Goal: Communication & Community: Answer question/provide support

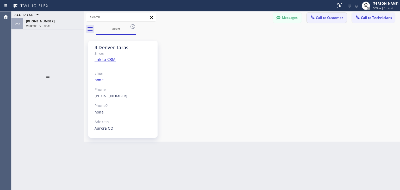
click at [339, 20] on span "Call to Customer" at bounding box center [329, 17] width 27 height 5
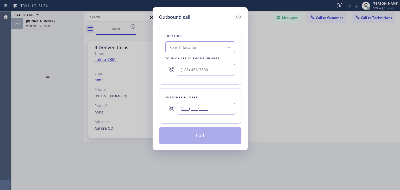
paste input "408) 218-3319"
click at [185, 113] on input "[PHONE_NUMBER]" at bounding box center [206, 109] width 58 height 12
type input "[PHONE_NUMBER]"
paste input "5 Star Appliance Repair"
type input "5 Star Appliance Repair"
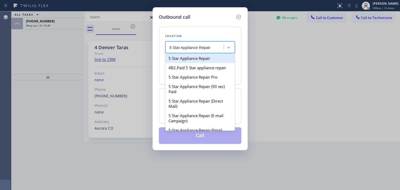
click at [202, 58] on div "5 Star Appliance Repair" at bounding box center [200, 58] width 70 height 9
type input "[PHONE_NUMBER]"
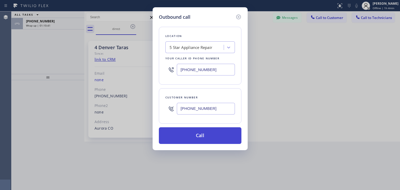
click at [212, 133] on button "Call" at bounding box center [200, 135] width 83 height 17
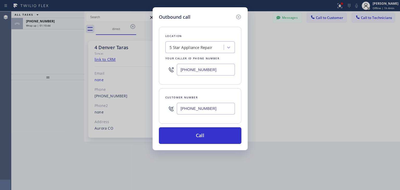
click at [380, 2] on div "Outbound call Location 5 Star Appliance Repair Your caller id phone number [PHO…" at bounding box center [200, 95] width 400 height 190
click at [379, 4] on div "Outbound call Location 5 Star Appliance Repair Your caller id phone number [PHO…" at bounding box center [200, 95] width 400 height 190
click at [222, 112] on input "[PHONE_NUMBER]" at bounding box center [206, 109] width 58 height 12
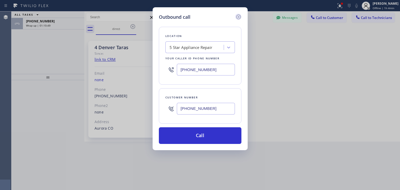
click at [238, 15] on icon at bounding box center [238, 17] width 6 height 6
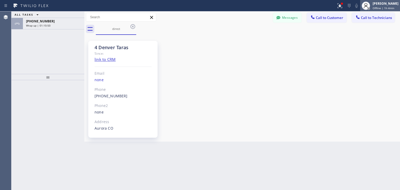
click at [388, 1] on div "[PERSON_NAME] Offline | 1h 4min" at bounding box center [386, 5] width 28 height 9
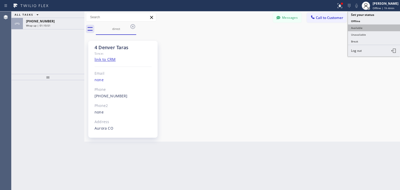
click at [386, 30] on button "Available" at bounding box center [374, 27] width 52 height 7
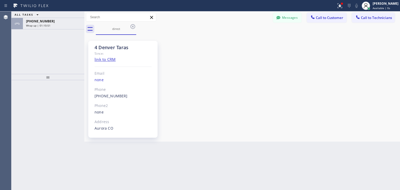
drag, startPoint x: 344, startPoint y: 25, endPoint x: 340, endPoint y: 23, distance: 4.7
click at [340, 23] on div "Messages Call to Customer Call to Technicians Outbound call Location 5 Star App…" at bounding box center [242, 22] width 316 height 23
click at [340, 23] on div "Messages Call to Customer Call to Technicians Outbound call Location 5 Star App…" at bounding box center [242, 17] width 316 height 12
click at [323, 16] on span "Call to Customer" at bounding box center [329, 17] width 27 height 5
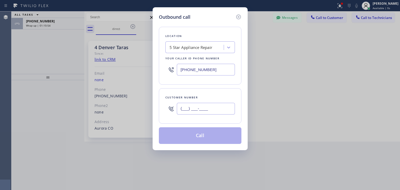
click at [215, 110] on input "(___) ___-____" at bounding box center [206, 109] width 58 height 12
paste input "408) 218-3319"
type input "[PHONE_NUMBER]"
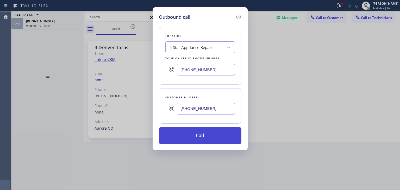
click at [209, 137] on button "Call" at bounding box center [200, 135] width 83 height 17
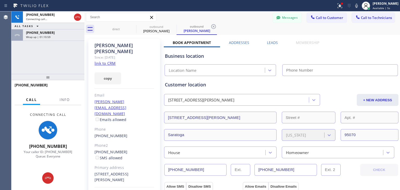
type input "[PHONE_NUMBER]"
click at [283, 17] on button "Messages" at bounding box center [287, 18] width 29 height 10
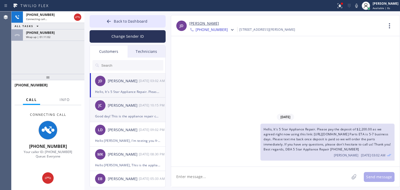
click at [125, 117] on div "Good day! This is the appliance repair company. Unfortunately our phone rep mad…" at bounding box center [127, 116] width 65 height 6
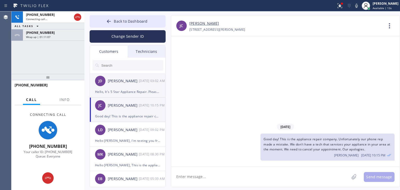
click at [143, 78] on div "[DATE] 03:02 AM" at bounding box center [152, 81] width 27 height 6
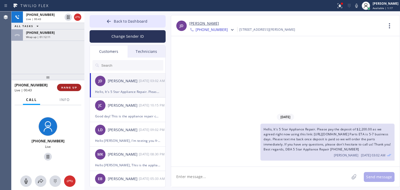
click at [73, 85] on button "HANG UP" at bounding box center [69, 87] width 24 height 7
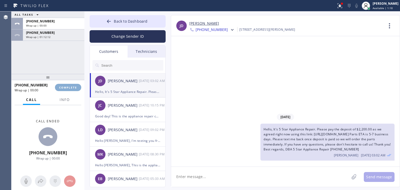
click at [73, 85] on button "COMPLETE" at bounding box center [68, 87] width 26 height 7
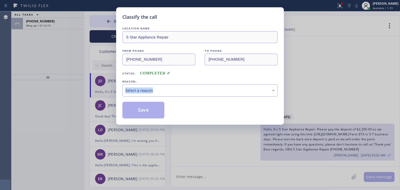
click at [73, 85] on div "Classify the call LOCATION NAME 5 Star Appliance Repair FROM PHONE [PHONE_NUMBE…" at bounding box center [200, 95] width 400 height 190
drag, startPoint x: 73, startPoint y: 85, endPoint x: 167, endPoint y: 90, distance: 93.6
click at [167, 90] on div "Classify the call LOCATION NAME 5 Star Appliance Repair FROM PHONE [PHONE_NUMBE…" at bounding box center [200, 95] width 400 height 190
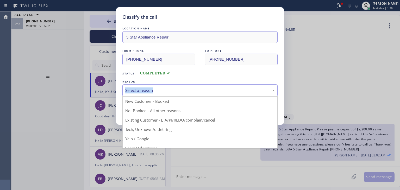
click at [167, 90] on div "Select a reason" at bounding box center [199, 90] width 149 height 6
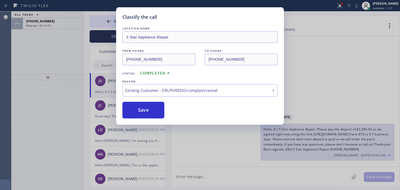
drag, startPoint x: 193, startPoint y: 118, endPoint x: 117, endPoint y: 125, distance: 76.3
click at [125, 119] on div "Classify the call LOCATION NAME 5 Star Appliance Repair FROM PHONE [PHONE_NUMBE…" at bounding box center [200, 65] width 168 height 117
click at [132, 115] on button "Save" at bounding box center [143, 110] width 42 height 17
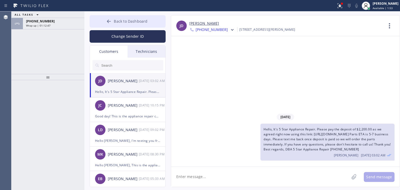
drag, startPoint x: 133, startPoint y: 11, endPoint x: 139, endPoint y: 20, distance: 10.5
click at [139, 20] on div "Back to Dashboard Change Sender ID Customers Technicians [PERSON_NAME] [DATE] 0…" at bounding box center [242, 100] width 316 height 179
click at [139, 20] on span "Back to Dashboard" at bounding box center [131, 21] width 34 height 5
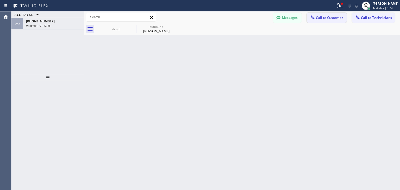
click at [329, 19] on span "Call to Customer" at bounding box center [329, 17] width 27 height 5
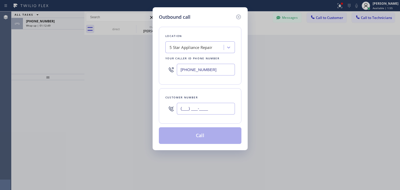
paste input "970) 300-8827"
click at [229, 103] on input "[PHONE_NUMBER]" at bounding box center [206, 109] width 58 height 12
type input "[PHONE_NUMBER]"
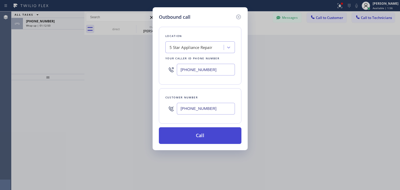
click at [208, 139] on button "Call" at bounding box center [200, 135] width 83 height 17
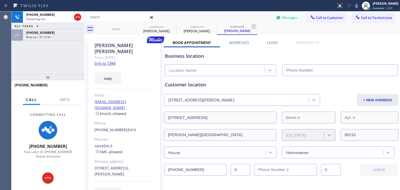
type input "[PHONE_NUMBER]"
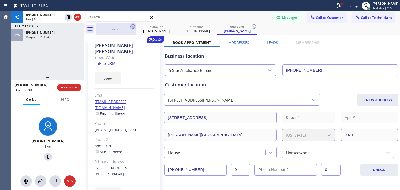
click at [131, 26] on icon at bounding box center [133, 26] width 6 height 6
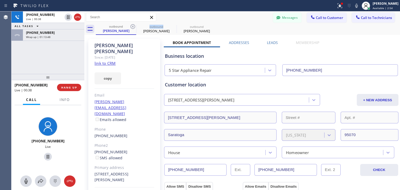
click at [131, 26] on icon at bounding box center [133, 26] width 6 height 6
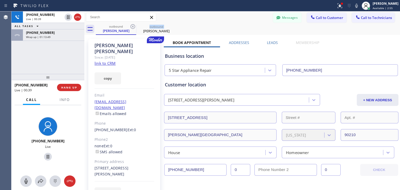
click at [131, 26] on icon at bounding box center [133, 26] width 6 height 6
click at [0, 0] on icon at bounding box center [0, 0] width 0 height 0
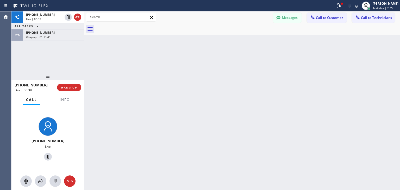
click at [131, 26] on div at bounding box center [248, 29] width 304 height 12
click at [290, 18] on button "Messages" at bounding box center [287, 18] width 29 height 10
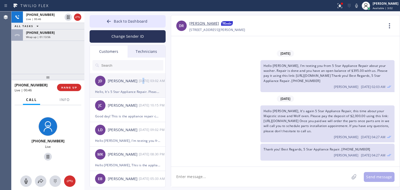
click at [144, 88] on div "[PERSON_NAME] [DATE] 03:02 AM" at bounding box center [128, 81] width 76 height 16
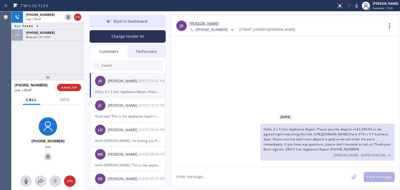
click at [149, 54] on div "Technicians" at bounding box center [147, 52] width 38 height 12
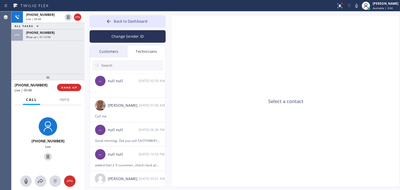
click at [109, 54] on div "Customers" at bounding box center [109, 52] width 38 height 12
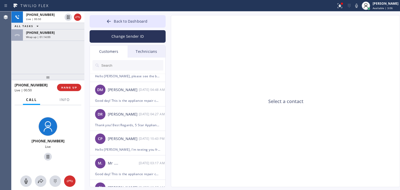
scroll to position [116, 0]
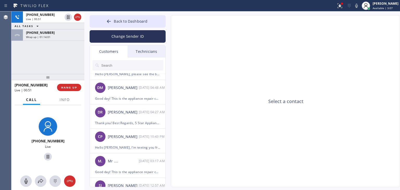
click at [128, 120] on div "Thank you! Best Regards, 5 Star Appliance Repair. [PHONE_NUMBER]" at bounding box center [127, 123] width 65 height 6
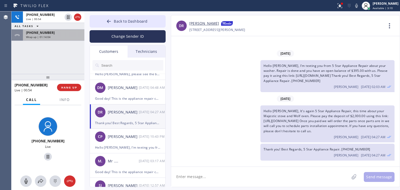
click at [74, 39] on div "[PHONE_NUMBER] Wrap up | 01:14:04" at bounding box center [52, 34] width 59 height 11
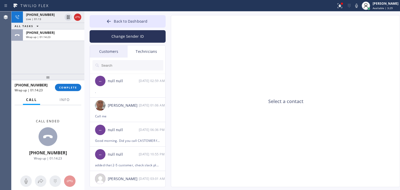
click at [127, 49] on div "Customers" at bounding box center [109, 52] width 38 height 12
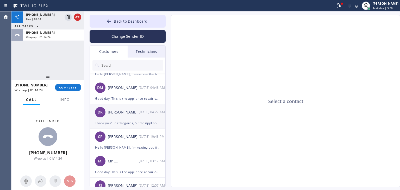
click at [138, 117] on div "[PERSON_NAME] [DATE] 04:27 AM" at bounding box center [128, 112] width 76 height 16
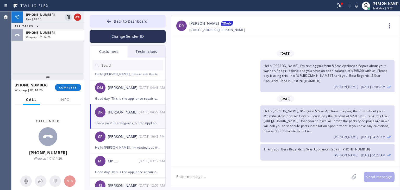
click at [297, 130] on div "Hello [PERSON_NAME], It's again 5 Star Appliance Repair, this time about your M…" at bounding box center [327, 123] width 134 height 37
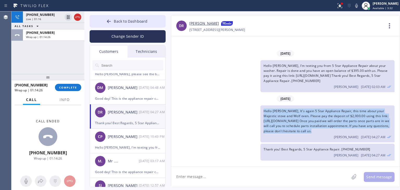
click at [297, 130] on div "Hello [PERSON_NAME], It's again 5 Star Appliance Repair, this time about your M…" at bounding box center [327, 123] width 134 height 37
click at [294, 122] on span "Hello [PERSON_NAME], It's again 5 Star Appliance Repair, this time about your M…" at bounding box center [326, 121] width 126 height 24
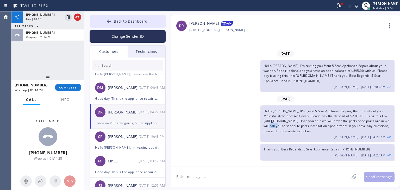
click at [294, 122] on span "Hello [PERSON_NAME], It's again 5 Star Appliance Repair, this time about your M…" at bounding box center [326, 121] width 126 height 24
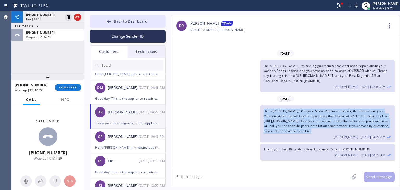
click at [294, 122] on span "Hello [PERSON_NAME], It's again 5 Star Appliance Repair, this time about your M…" at bounding box center [326, 121] width 126 height 24
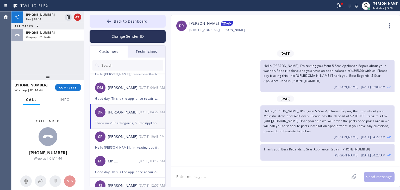
click at [217, 175] on textarea at bounding box center [260, 177] width 178 height 20
click at [141, 98] on div "Good day! This is the appliance repair company. Unfortunately our phone rep mad…" at bounding box center [127, 99] width 65 height 6
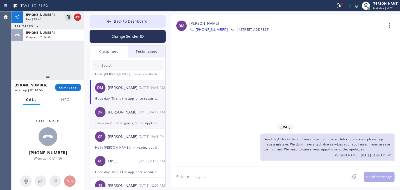
click at [137, 119] on div "[PERSON_NAME] [DATE] 04:27 AM" at bounding box center [128, 112] width 76 height 16
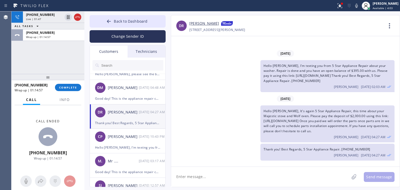
click at [224, 175] on textarea at bounding box center [260, 177] width 178 height 20
click at [60, 32] on div "[PHONE_NUMBER]" at bounding box center [53, 32] width 55 height 4
click at [62, 89] on span "COMPLETE" at bounding box center [68, 88] width 18 height 4
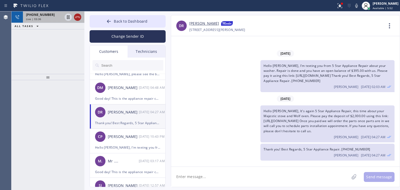
click at [78, 18] on icon at bounding box center [77, 17] width 6 height 6
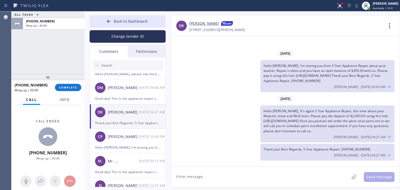
drag, startPoint x: 78, startPoint y: 18, endPoint x: 67, endPoint y: 96, distance: 78.6
click at [67, 96] on div "ALL TASKS ALL TASKS ACTIVE TASKS TASKS IN WRAP UP [PHONE_NUMBER] Wrap up | 00:0…" at bounding box center [47, 100] width 73 height 179
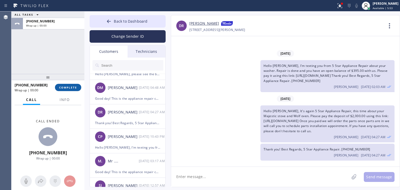
click at [73, 88] on span "COMPLETE" at bounding box center [68, 88] width 18 height 4
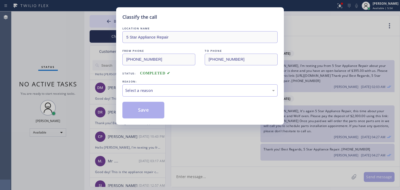
type input "[PHONE_NUMBER]"
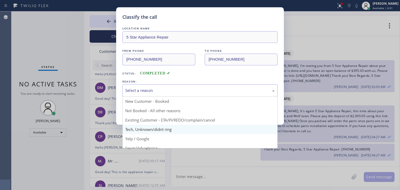
drag, startPoint x: 211, startPoint y: 93, endPoint x: 206, endPoint y: 127, distance: 34.1
click at [206, 97] on div "Select a reason New Customer - Booked Not Booked - All other reasons Existing C…" at bounding box center [199, 90] width 155 height 12
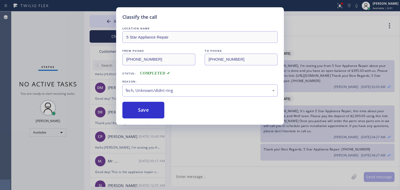
drag, startPoint x: 206, startPoint y: 127, endPoint x: 227, endPoint y: 101, distance: 33.3
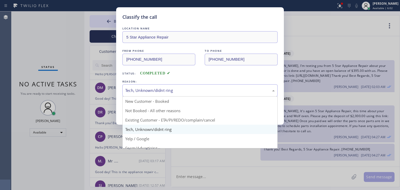
drag, startPoint x: 241, startPoint y: 91, endPoint x: 229, endPoint y: 133, distance: 42.9
click at [229, 97] on div "Tech, Unknown/didnt ring New Customer - Booked Not Booked - All other reasons E…" at bounding box center [199, 90] width 155 height 12
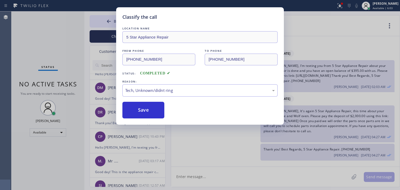
drag, startPoint x: 235, startPoint y: 125, endPoint x: 226, endPoint y: 98, distance: 28.7
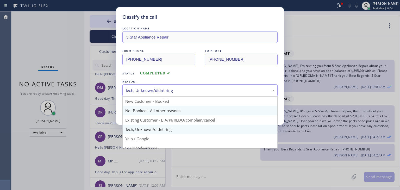
drag, startPoint x: 231, startPoint y: 95, endPoint x: 222, endPoint y: 111, distance: 18.8
click at [222, 97] on div "Tech, Unknown/didnt ring New Customer - Booked Not Booked - All other reasons E…" at bounding box center [199, 90] width 155 height 12
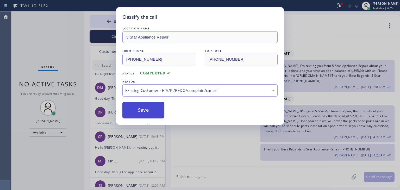
click at [130, 110] on button "Save" at bounding box center [143, 110] width 42 height 17
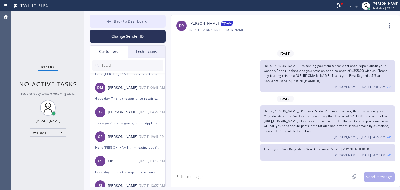
click at [152, 24] on button "Back to Dashboard" at bounding box center [128, 21] width 76 height 12
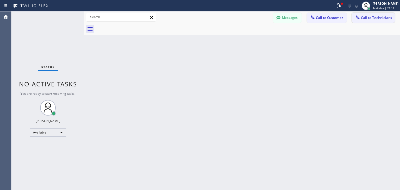
drag, startPoint x: 350, startPoint y: 16, endPoint x: 354, endPoint y: 16, distance: 4.5
click at [354, 16] on div "Messages Call to Customer Call to Technicians Outbound call Location 5 Star App…" at bounding box center [336, 17] width 127 height 9
click at [354, 16] on button "Call to Technicians" at bounding box center [373, 18] width 43 height 10
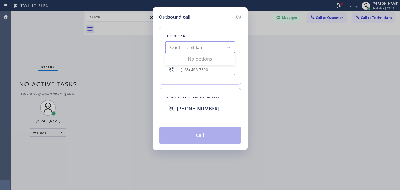
click at [191, 43] on div "Search Technician" at bounding box center [195, 47] width 57 height 9
type input "d"
type input "[PERSON_NAME]"
click at [186, 58] on div "Loading..." at bounding box center [200, 59] width 70 height 10
click at [188, 60] on div "[PERSON_NAME]" at bounding box center [200, 58] width 70 height 9
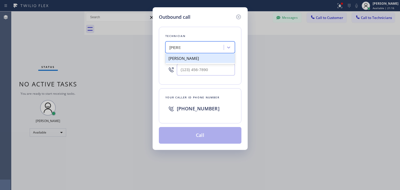
type input "[PHONE_NUMBER]"
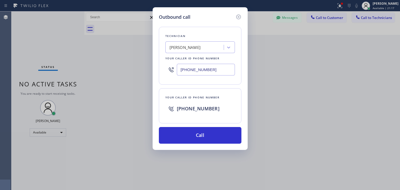
click at [197, 146] on div "Outbound call Technician [PERSON_NAME] Your caller id phone number [PHONE_NUMBE…" at bounding box center [200, 78] width 95 height 143
click at [240, 16] on icon at bounding box center [238, 17] width 5 height 5
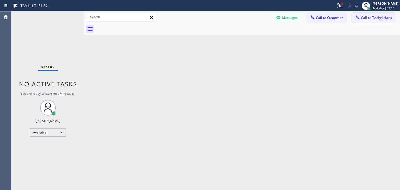
click at [370, 15] on button "Call to Technicians" at bounding box center [373, 18] width 43 height 10
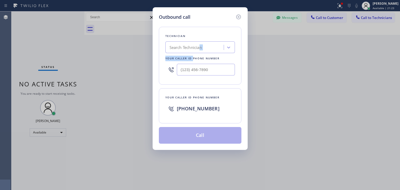
drag, startPoint x: 193, startPoint y: 55, endPoint x: 203, endPoint y: 45, distance: 14.7
click at [203, 45] on div "Technician Search Technician Your caller id phone number" at bounding box center [200, 56] width 83 height 58
click at [203, 45] on div "Search Technician" at bounding box center [195, 47] width 57 height 9
type input "[PERSON_NAME]"
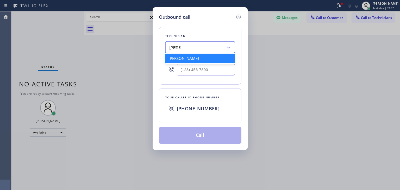
click at [205, 55] on div "[PERSON_NAME]" at bounding box center [200, 58] width 70 height 9
type input "[PHONE_NUMBER]"
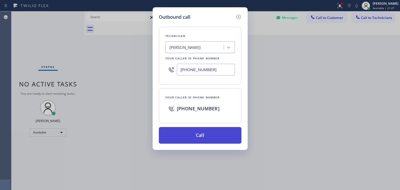
click at [211, 135] on button "Call" at bounding box center [200, 135] width 83 height 17
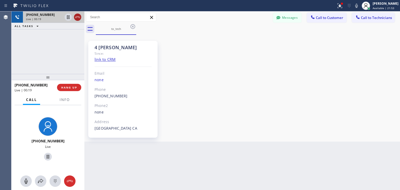
click at [76, 19] on icon at bounding box center [77, 17] width 6 height 6
click at [76, 19] on div "Live | 00:19" at bounding box center [53, 19] width 55 height 4
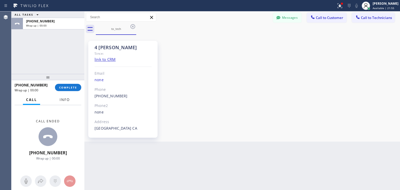
drag, startPoint x: 76, startPoint y: 19, endPoint x: 70, endPoint y: 103, distance: 84.6
click at [74, 84] on button "COMPLETE" at bounding box center [68, 87] width 26 height 7
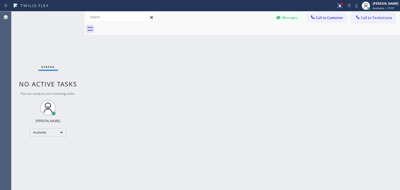
click at [369, 20] on span "Call to Technicians" at bounding box center [376, 17] width 31 height 5
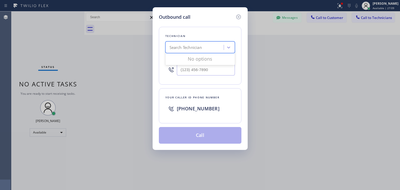
click at [179, 47] on div "Search Technician" at bounding box center [185, 48] width 32 height 6
type input "[PERSON_NAME]"
click at [203, 59] on div "[PERSON_NAME]" at bounding box center [200, 58] width 70 height 9
type input "[PHONE_NUMBER]"
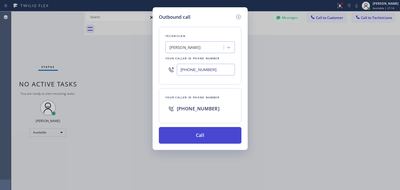
click at [202, 132] on button "Call" at bounding box center [200, 135] width 83 height 17
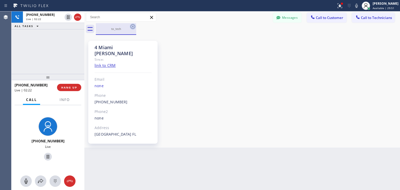
click at [130, 27] on icon at bounding box center [133, 26] width 6 height 6
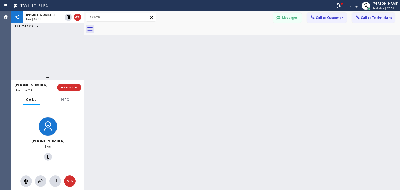
click at [129, 27] on div at bounding box center [248, 29] width 304 height 12
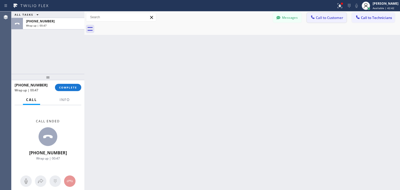
click at [327, 22] on button "Call to Customer" at bounding box center [327, 18] width 40 height 10
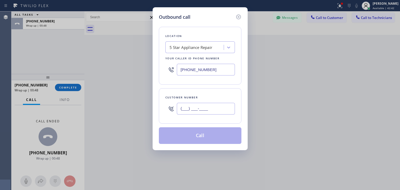
paste input "650) 279-6425"
click at [210, 103] on input "[PHONE_NUMBER]" at bounding box center [206, 109] width 58 height 12
type input "[PHONE_NUMBER]"
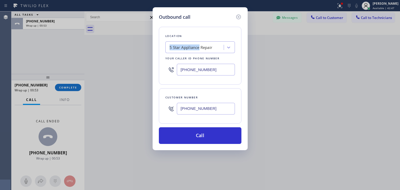
drag, startPoint x: 194, startPoint y: 36, endPoint x: 200, endPoint y: 50, distance: 14.8
click at [200, 50] on div "Location 5 Star Appliance Repair Your caller id phone number [PHONE_NUMBER]" at bounding box center [200, 56] width 83 height 58
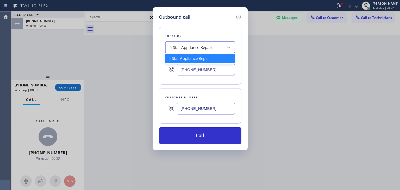
paste input "Sub Zero Appliance Repair (Google Ads, SJ)"
type input "Sub Zero Appliance Repair (Google Ads, SJ)"
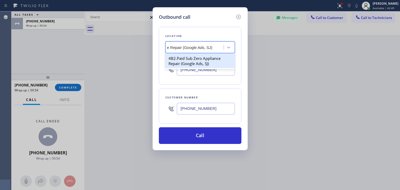
click at [205, 63] on div "4B2.Paid Sub Zero Appliance Repair (Google Ads, SJ)" at bounding box center [200, 61] width 70 height 15
type input "[PHONE_NUMBER]"
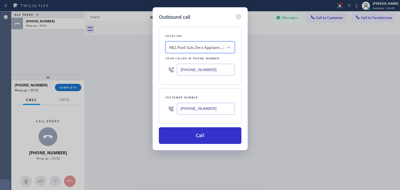
scroll to position [0, 0]
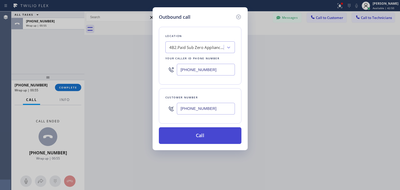
click at [208, 136] on button "Call" at bounding box center [200, 135] width 83 height 17
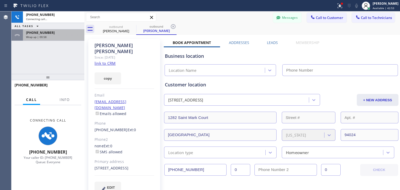
click at [71, 37] on div "Wrap up | 00:58" at bounding box center [53, 37] width 55 height 4
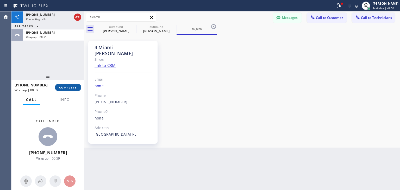
click at [71, 89] on button "COMPLETE" at bounding box center [68, 87] width 26 height 7
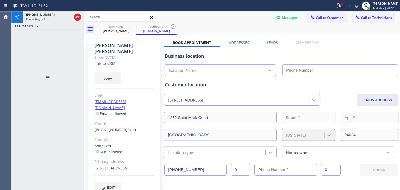
type input "[PHONE_NUMBER]"
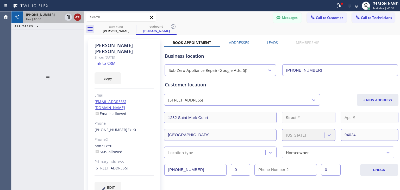
click at [75, 18] on icon at bounding box center [77, 17] width 6 height 6
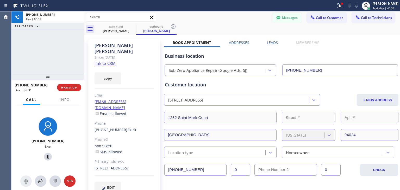
drag, startPoint x: 75, startPoint y: 18, endPoint x: 63, endPoint y: 70, distance: 52.9
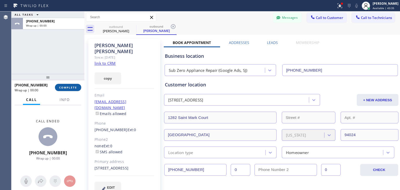
click at [66, 88] on span "COMPLETE" at bounding box center [68, 88] width 18 height 4
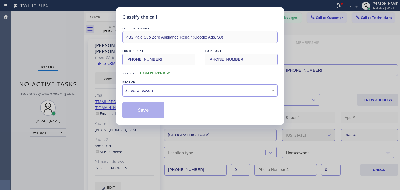
click at [247, 81] on div "REASON:" at bounding box center [199, 81] width 155 height 5
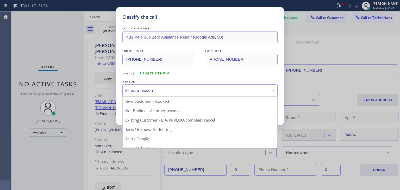
click at [244, 88] on div "Select a reason" at bounding box center [199, 90] width 149 height 6
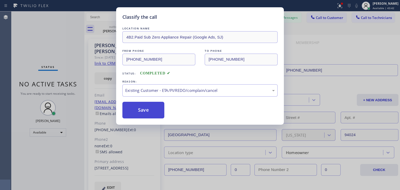
click at [148, 115] on button "Save" at bounding box center [143, 110] width 42 height 17
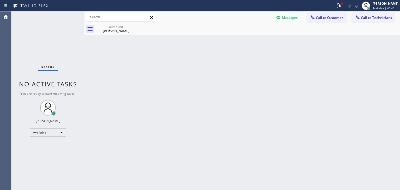
click at [334, 19] on span "Call to Customer" at bounding box center [329, 17] width 27 height 5
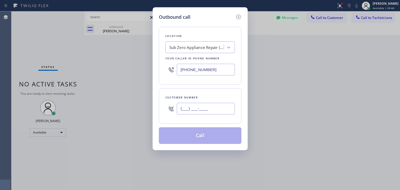
paste input "917) 455-0893"
click at [229, 108] on input "[PHONE_NUMBER]" at bounding box center [206, 109] width 58 height 12
type input "[PHONE_NUMBER]"
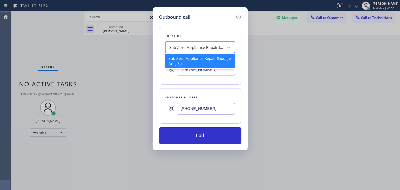
paste input "Viking Repair Service"
type input "Viking Repair Service"
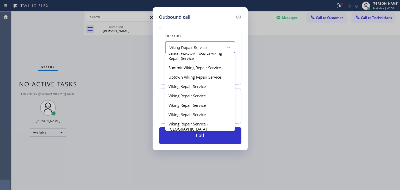
scroll to position [91, 0]
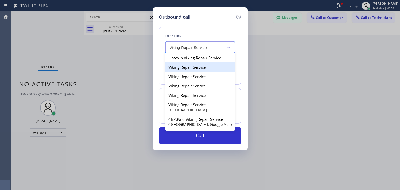
click at [219, 72] on div "Viking Repair Service" at bounding box center [200, 66] width 70 height 9
type input "[PHONE_NUMBER]"
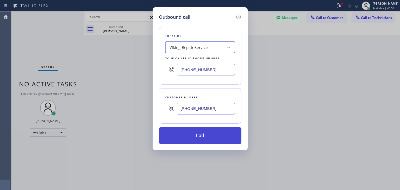
click at [218, 131] on button "Call" at bounding box center [200, 135] width 83 height 17
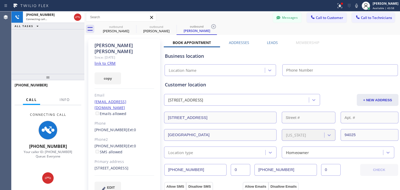
type input "[PHONE_NUMBER]"
click at [130, 26] on icon at bounding box center [133, 26] width 6 height 6
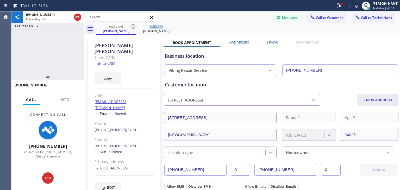
click at [130, 26] on icon at bounding box center [133, 26] width 6 height 6
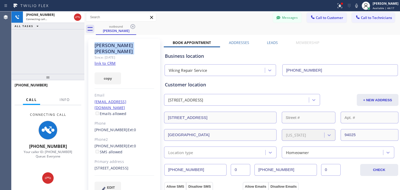
click at [130, 26] on icon at bounding box center [133, 26] width 6 height 6
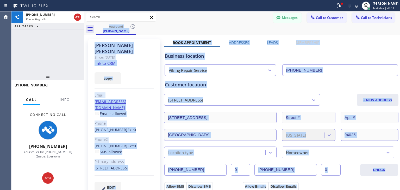
click at [130, 26] on div "outbound [PERSON_NAME]" at bounding box center [248, 29] width 304 height 12
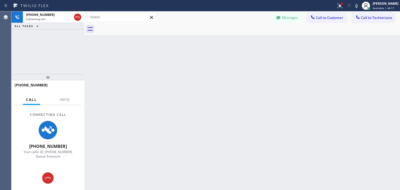
click at [130, 26] on div at bounding box center [248, 29] width 304 height 12
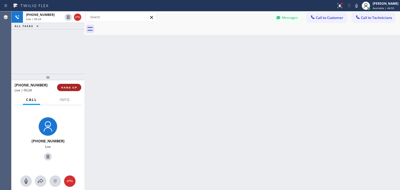
click at [71, 89] on span "HANG UP" at bounding box center [69, 88] width 16 height 4
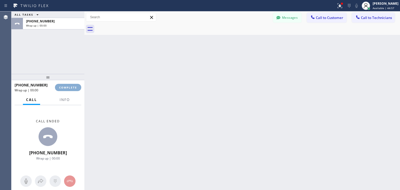
click at [71, 89] on span "COMPLETE" at bounding box center [68, 88] width 18 height 4
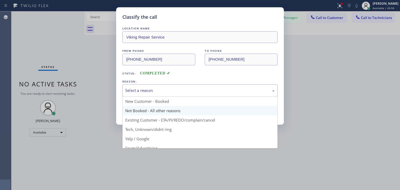
drag, startPoint x: 223, startPoint y: 91, endPoint x: 197, endPoint y: 115, distance: 35.0
click at [197, 97] on div "Select a reason New Customer - Booked Not Booked - All other reasons Existing C…" at bounding box center [199, 90] width 155 height 12
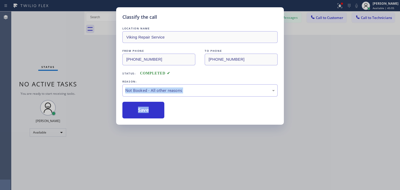
drag, startPoint x: 205, startPoint y: 82, endPoint x: 204, endPoint y: 97, distance: 14.4
click at [204, 97] on div "LOCATION NAME Viking Repair Service FROM PHONE [PHONE_NUMBER] TO PHONE [PHONE_N…" at bounding box center [199, 72] width 155 height 93
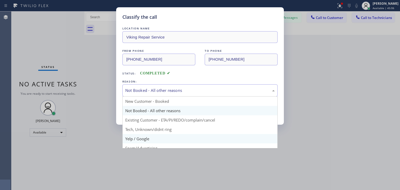
drag, startPoint x: 205, startPoint y: 90, endPoint x: 198, endPoint y: 138, distance: 48.5
click at [198, 97] on div "Not Booked - All other reasons New Customer - Booked Not Booked - All other rea…" at bounding box center [199, 90] width 155 height 12
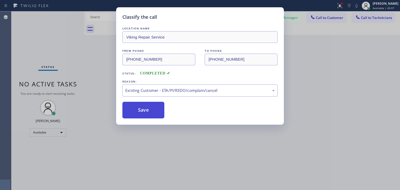
drag, startPoint x: 212, startPoint y: 121, endPoint x: 131, endPoint y: 110, distance: 81.7
click at [131, 110] on button "Save" at bounding box center [143, 110] width 42 height 17
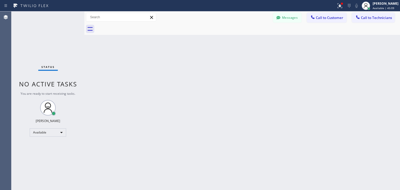
click at [322, 13] on button "Call to Customer" at bounding box center [327, 18] width 40 height 10
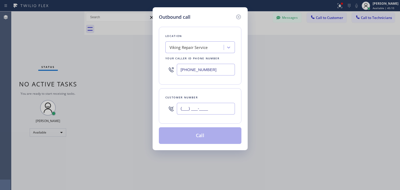
paste input "415) 412-0607"
click at [198, 106] on input "[PHONE_NUMBER]" at bounding box center [206, 109] width 58 height 12
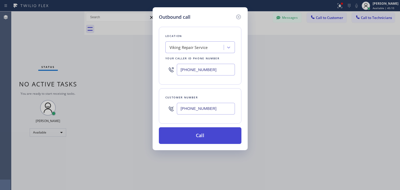
type input "[PHONE_NUMBER]"
click at [198, 140] on button "Call" at bounding box center [200, 135] width 83 height 17
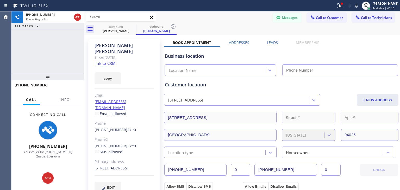
type input "[PHONE_NUMBER]"
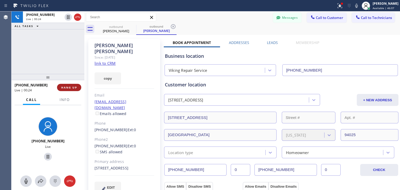
click at [70, 86] on span "HANG UP" at bounding box center [69, 88] width 16 height 4
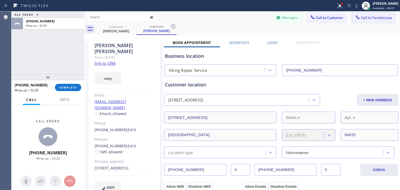
click at [370, 16] on span "Call to Technicians" at bounding box center [376, 17] width 31 height 5
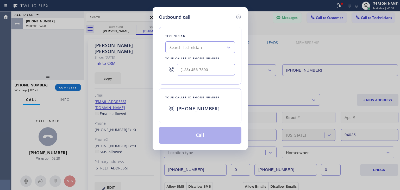
click at [195, 54] on div "Technician Search Technician Your caller id phone number" at bounding box center [200, 56] width 83 height 58
click at [198, 52] on div "Search Technician" at bounding box center [200, 47] width 70 height 12
type input "ibragim"
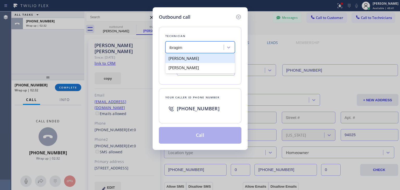
click at [196, 59] on div "[PERSON_NAME]" at bounding box center [200, 58] width 70 height 9
type input "[PHONE_NUMBER]"
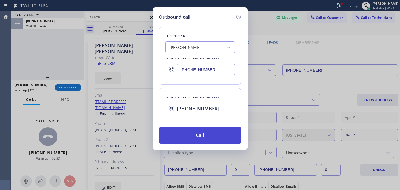
click at [190, 133] on button "Call" at bounding box center [200, 135] width 83 height 17
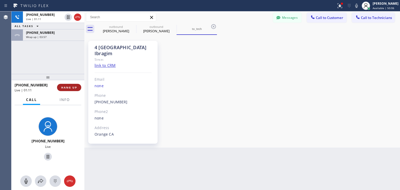
click at [73, 84] on button "HANG UP" at bounding box center [69, 87] width 24 height 7
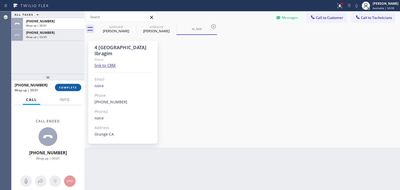
click at [73, 84] on button "COMPLETE" at bounding box center [68, 87] width 26 height 7
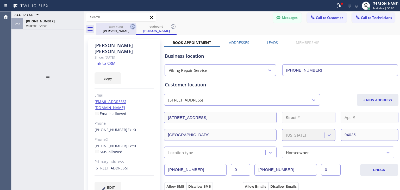
click at [133, 27] on icon at bounding box center [133, 26] width 6 height 6
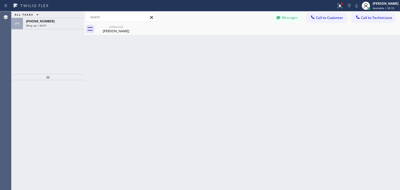
click at [0, 0] on icon at bounding box center [0, 0] width 0 height 0
click at [375, 16] on span "Call to Technicians" at bounding box center [376, 17] width 31 height 5
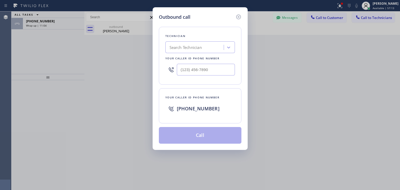
click at [214, 39] on div "Technician Search Technician Your caller id phone number" at bounding box center [200, 56] width 83 height 58
click at [210, 46] on div "Search Technician" at bounding box center [195, 47] width 57 height 9
type input "[PERSON_NAME]"
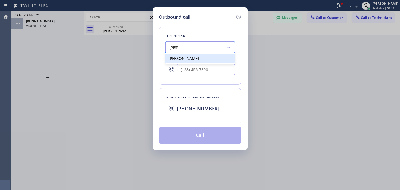
click at [205, 57] on div "[PERSON_NAME]" at bounding box center [200, 58] width 70 height 9
type input "[PHONE_NUMBER]"
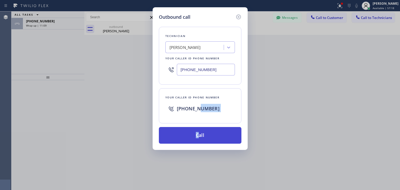
drag, startPoint x: 198, startPoint y: 122, endPoint x: 200, endPoint y: 141, distance: 18.7
click at [200, 141] on div "Technician [PERSON_NAME] Your caller id phone number [PHONE_NUMBER] Your caller…" at bounding box center [200, 82] width 83 height 123
click at [200, 141] on button "Call" at bounding box center [200, 135] width 83 height 17
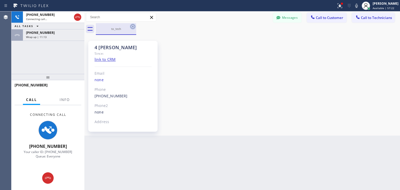
click at [131, 29] on icon at bounding box center [133, 26] width 6 height 6
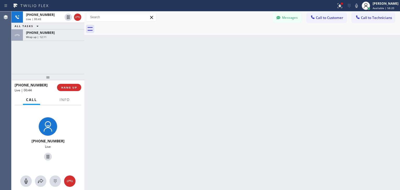
click at [72, 92] on div "[PHONE_NUMBER] Live | 00:44 HANG UP" at bounding box center [48, 88] width 67 height 14
drag, startPoint x: 72, startPoint y: 92, endPoint x: 75, endPoint y: 89, distance: 4.2
click at [75, 89] on div "[PHONE_NUMBER] Live | 00:44 HANG UP" at bounding box center [48, 88] width 67 height 14
click at [75, 89] on span "HANG UP" at bounding box center [69, 88] width 16 height 4
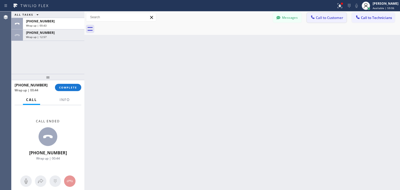
click at [314, 17] on icon at bounding box center [312, 17] width 5 height 5
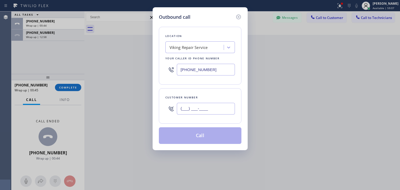
paste input "925) 789-0667"
click at [211, 106] on input "[PHONE_NUMBER]" at bounding box center [206, 109] width 58 height 12
type input "[PHONE_NUMBER]"
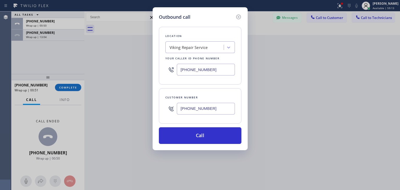
paste input "[DOMAIN_NAME] ([GEOGRAPHIC_DATA][PERSON_NAME], Google Ads)"
type input "[DOMAIN_NAME] ([GEOGRAPHIC_DATA][PERSON_NAME], Google Ads)"
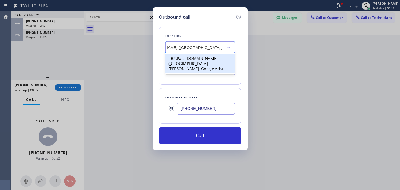
click at [203, 58] on div "4B2.Paid [DOMAIN_NAME] ([GEOGRAPHIC_DATA][PERSON_NAME], Google Ads)" at bounding box center [200, 64] width 70 height 20
type input "[PHONE_NUMBER]"
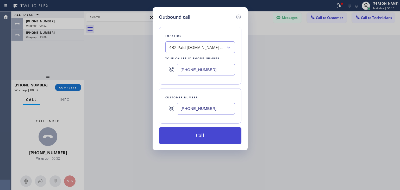
click at [208, 141] on button "Call" at bounding box center [200, 135] width 83 height 17
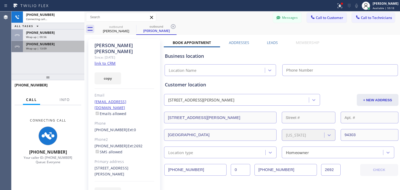
click at [24, 41] on div "[PHONE_NUMBER] Wrap up | 13:09" at bounding box center [52, 46] width 59 height 11
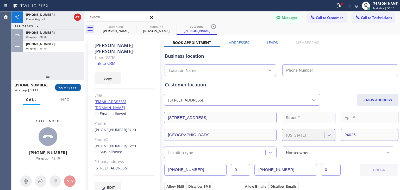
click at [73, 87] on span "COMPLETE" at bounding box center [68, 88] width 18 height 4
type input "[PHONE_NUMBER]"
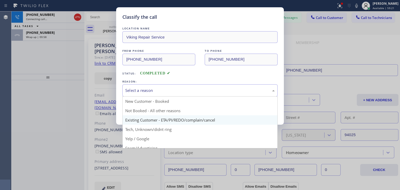
drag, startPoint x: 186, startPoint y: 90, endPoint x: 186, endPoint y: 121, distance: 31.8
click at [186, 97] on div "Select a reason New Customer - Booked Not Booked - All other reasons Existing C…" at bounding box center [199, 90] width 155 height 12
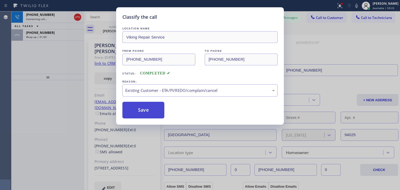
click at [159, 111] on button "Save" at bounding box center [143, 110] width 42 height 17
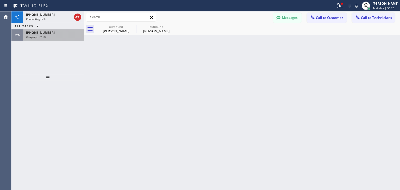
click at [74, 32] on div "[PHONE_NUMBER]" at bounding box center [53, 32] width 55 height 4
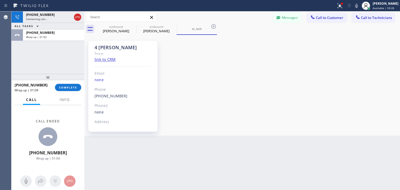
click at [75, 83] on div "[PHONE_NUMBER] Wrap up | 01:04 COMPLETE" at bounding box center [48, 88] width 67 height 14
drag, startPoint x: 75, startPoint y: 83, endPoint x: 72, endPoint y: 91, distance: 7.7
click at [72, 91] on div "[PHONE_NUMBER] Wrap up | 01:04 COMPLETE" at bounding box center [48, 88] width 67 height 14
click at [72, 91] on button "COMPLETE" at bounding box center [68, 87] width 26 height 7
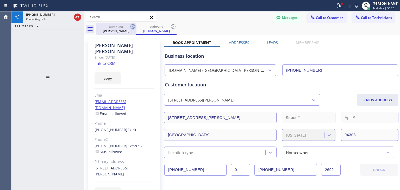
click at [131, 26] on icon at bounding box center [132, 26] width 5 height 5
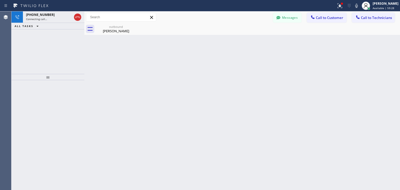
click at [0, 0] on icon at bounding box center [0, 0] width 0 height 0
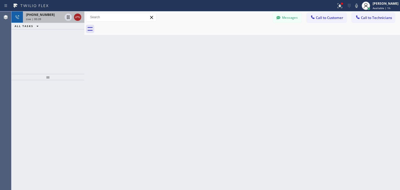
click at [77, 17] on icon at bounding box center [77, 17] width 5 height 2
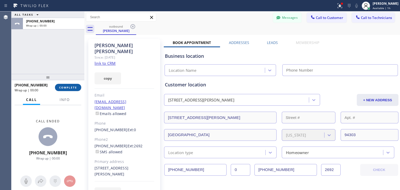
click at [71, 86] on div "[PHONE_NUMBER] Wrap up | 00:00 COMPLETE" at bounding box center [48, 88] width 67 height 14
click at [71, 86] on span "COMPLETE" at bounding box center [68, 88] width 18 height 4
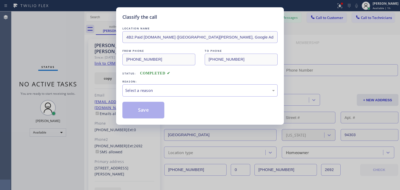
type input "[PHONE_NUMBER]"
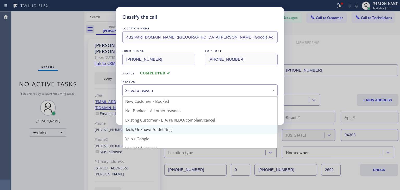
drag, startPoint x: 235, startPoint y: 87, endPoint x: 213, endPoint y: 128, distance: 46.4
click at [213, 97] on div "Select a reason New Customer - Booked Not Booked - All other reasons Existing C…" at bounding box center [199, 90] width 155 height 12
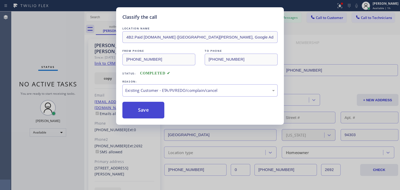
drag, startPoint x: 227, startPoint y: 118, endPoint x: 125, endPoint y: 104, distance: 102.5
click at [125, 104] on button "Save" at bounding box center [143, 110] width 42 height 17
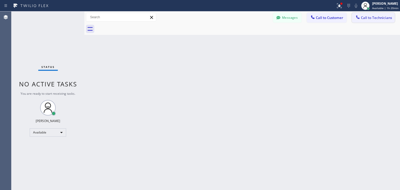
click at [379, 17] on span "Call to Technicians" at bounding box center [376, 17] width 31 height 5
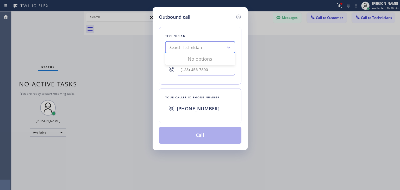
click at [201, 47] on div "Search Technician" at bounding box center [185, 48] width 32 height 6
type input "taras"
click at [201, 56] on div "Loading..." at bounding box center [200, 59] width 70 height 10
click at [200, 61] on div "[PERSON_NAME]" at bounding box center [200, 58] width 70 height 9
type input "[PHONE_NUMBER]"
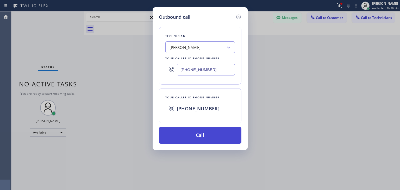
click at [205, 131] on button "Call" at bounding box center [200, 135] width 83 height 17
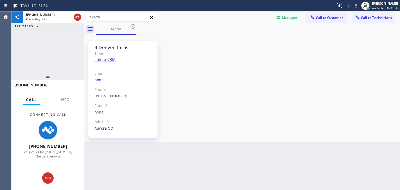
click at [184, 92] on div "4 Denver Taras Since: link to CRM Email none Phone [PHONE_NUMBER] Outbound call…" at bounding box center [242, 88] width 313 height 104
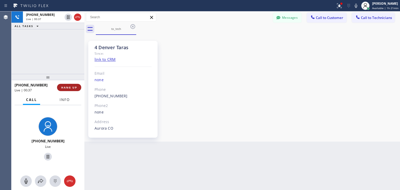
drag, startPoint x: 69, startPoint y: 95, endPoint x: 76, endPoint y: 86, distance: 11.7
click at [76, 86] on div "[PHONE_NUMBER] Live | 00:37 HANG UP Call Info [PHONE_NUMBER] Live Context Queue…" at bounding box center [47, 135] width 73 height 110
click at [76, 86] on span "HANG UP" at bounding box center [69, 88] width 16 height 4
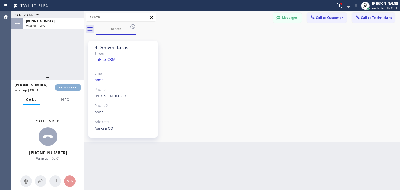
click at [76, 86] on span "COMPLETE" at bounding box center [68, 88] width 18 height 4
